Goal: Communication & Community: Answer question/provide support

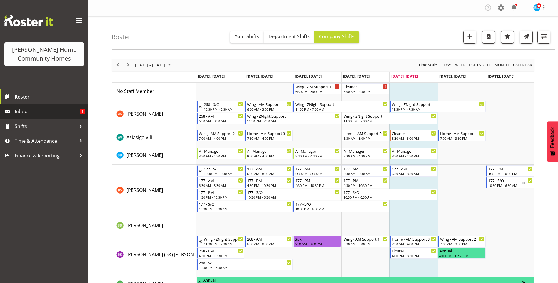
drag, startPoint x: 22, startPoint y: 111, endPoint x: 34, endPoint y: 108, distance: 12.2
click at [22, 111] on span "Inbox" at bounding box center [47, 111] width 65 height 9
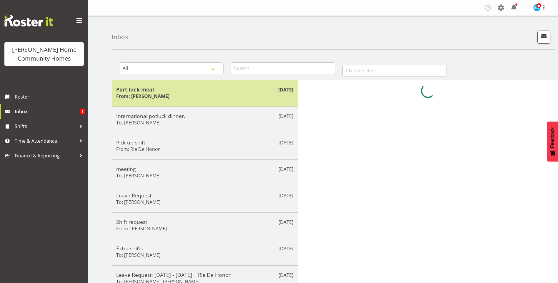
click at [174, 97] on div "Port luck meal From: Lovejot Kaur" at bounding box center [204, 93] width 177 height 14
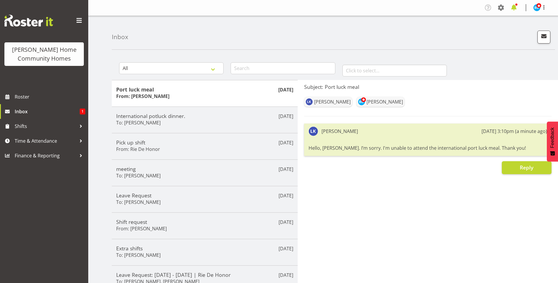
click at [517, 6] on span at bounding box center [514, 7] width 9 height 9
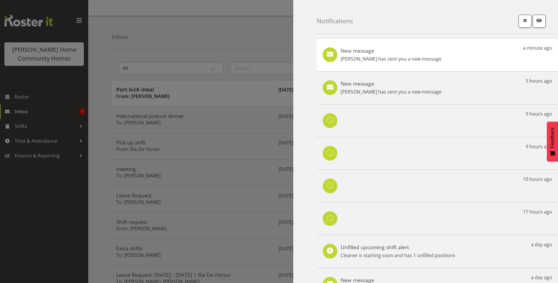
click at [386, 51] on h5 "New message" at bounding box center [391, 50] width 101 height 6
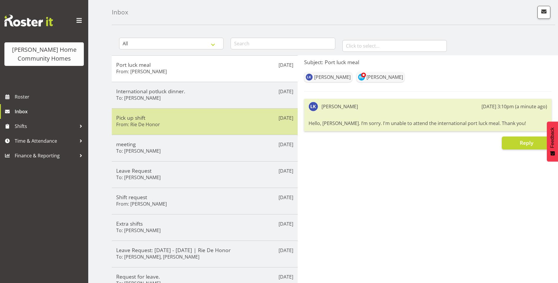
scroll to position [59, 0]
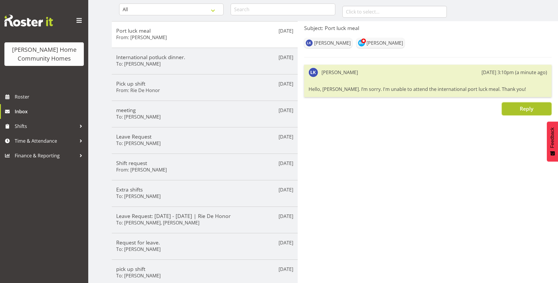
click at [513, 112] on button "Reply" at bounding box center [527, 108] width 50 height 13
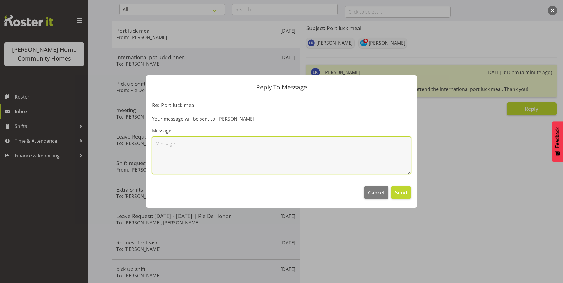
click at [318, 139] on textarea at bounding box center [281, 156] width 259 height 38
click at [157, 145] on textarea "thank you for your message Love." at bounding box center [281, 156] width 259 height 38
type textarea "Thank you for your message Love."
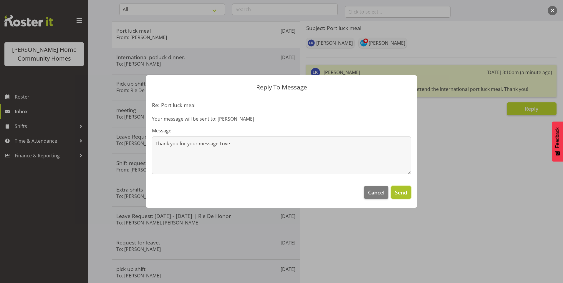
click at [399, 192] on span "Send" at bounding box center [401, 193] width 12 height 8
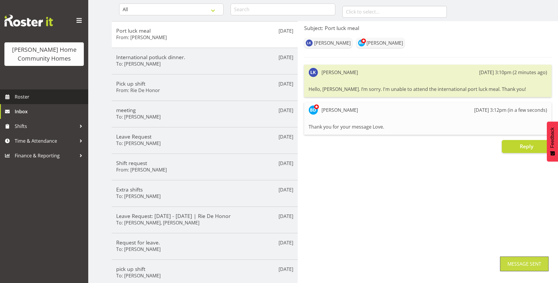
click at [39, 99] on span "Roster" at bounding box center [50, 96] width 71 height 9
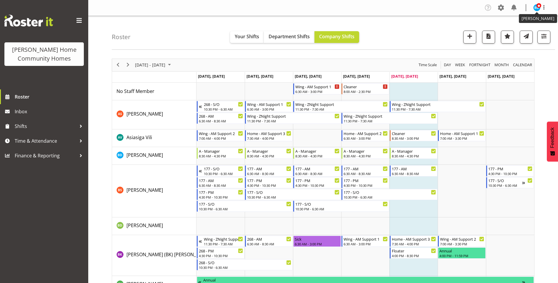
click at [536, 7] on img at bounding box center [537, 7] width 7 height 7
click at [515, 29] on link "Log Out" at bounding box center [519, 31] width 57 height 11
